Goal: Navigation & Orientation: Find specific page/section

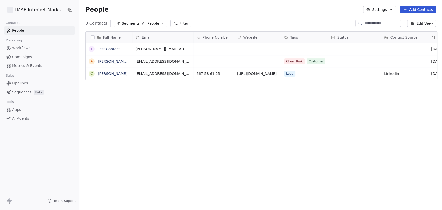
scroll to position [181, 360]
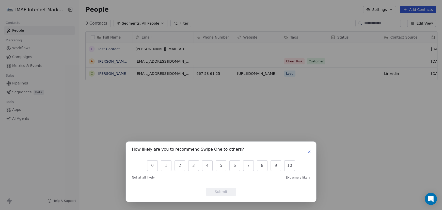
click at [310, 152] on icon "button" at bounding box center [309, 152] width 4 height 4
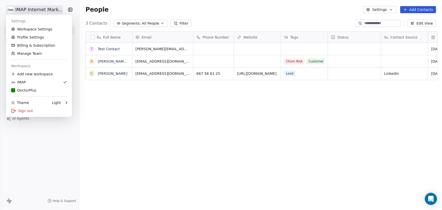
click at [54, 9] on html "IMAP Internet Marketing SL Contacts People Marketing Workflows Campaigns Metric…" at bounding box center [221, 105] width 442 height 210
click at [33, 91] on div "DoctorPlus" at bounding box center [23, 90] width 25 height 5
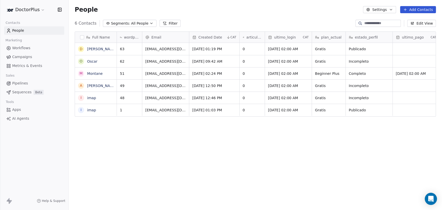
scroll to position [181, 369]
drag, startPoint x: 182, startPoint y: 49, endPoint x: 144, endPoint y: 50, distance: 38.3
click at [210, 47] on icon "grid" at bounding box center [212, 48] width 4 height 4
click at [21, 48] on span "Workflows" at bounding box center [21, 47] width 18 height 5
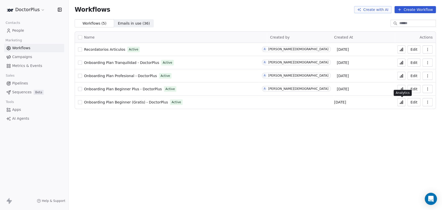
click at [402, 103] on icon at bounding box center [401, 103] width 1 height 2
